Goal: Task Accomplishment & Management: Use online tool/utility

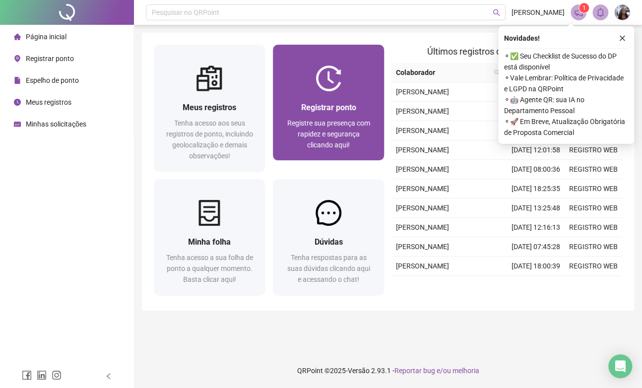
click at [322, 80] on img at bounding box center [329, 79] width 26 height 26
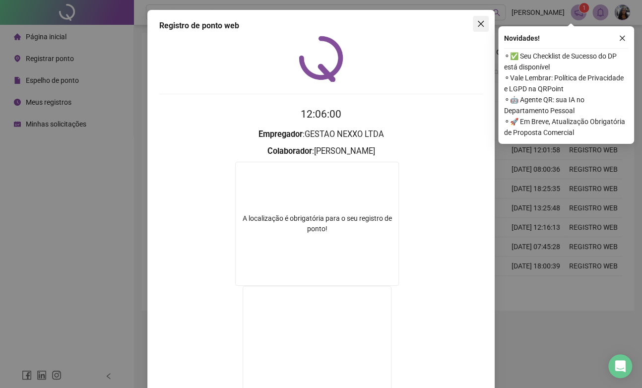
click at [482, 26] on span "Close" at bounding box center [481, 24] width 16 height 8
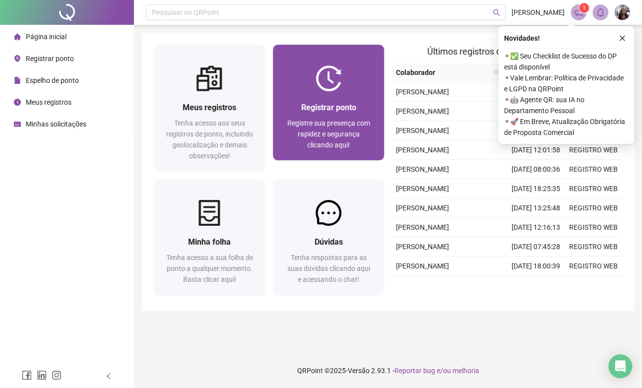
click at [339, 106] on span "Registrar ponto" at bounding box center [328, 107] width 55 height 9
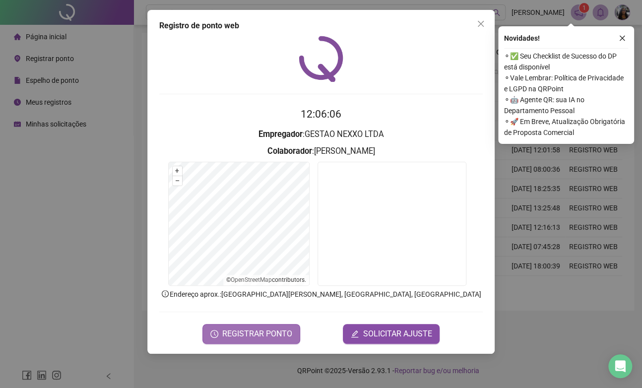
click at [252, 333] on span "REGISTRAR PONTO" at bounding box center [257, 334] width 70 height 12
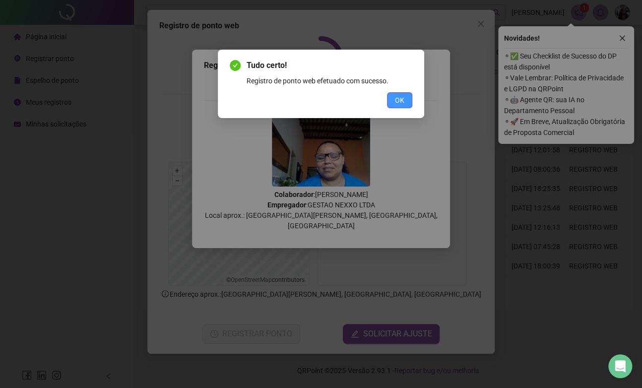
click at [403, 104] on span "OK" at bounding box center [399, 100] width 9 height 11
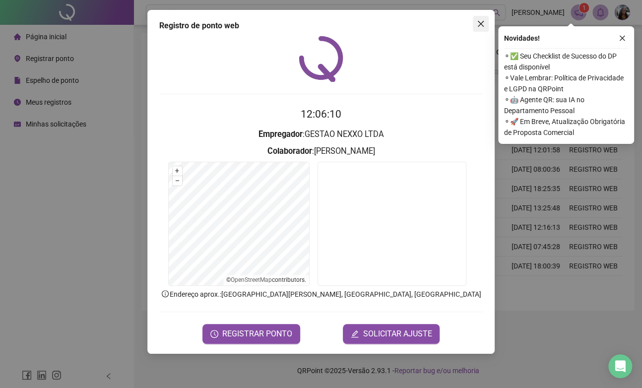
click at [480, 27] on icon "close" at bounding box center [481, 24] width 8 height 8
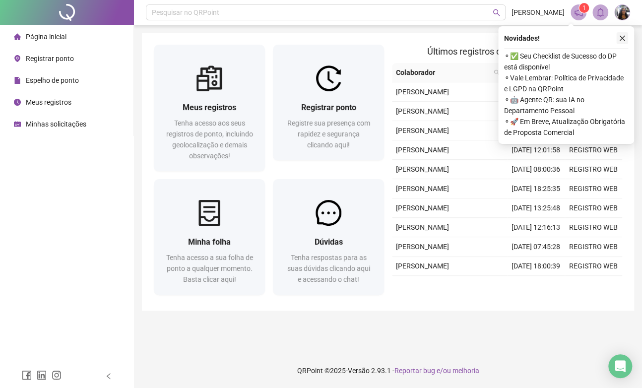
click at [623, 40] on icon "close" at bounding box center [622, 38] width 7 height 7
